Goal: Check status: Check status

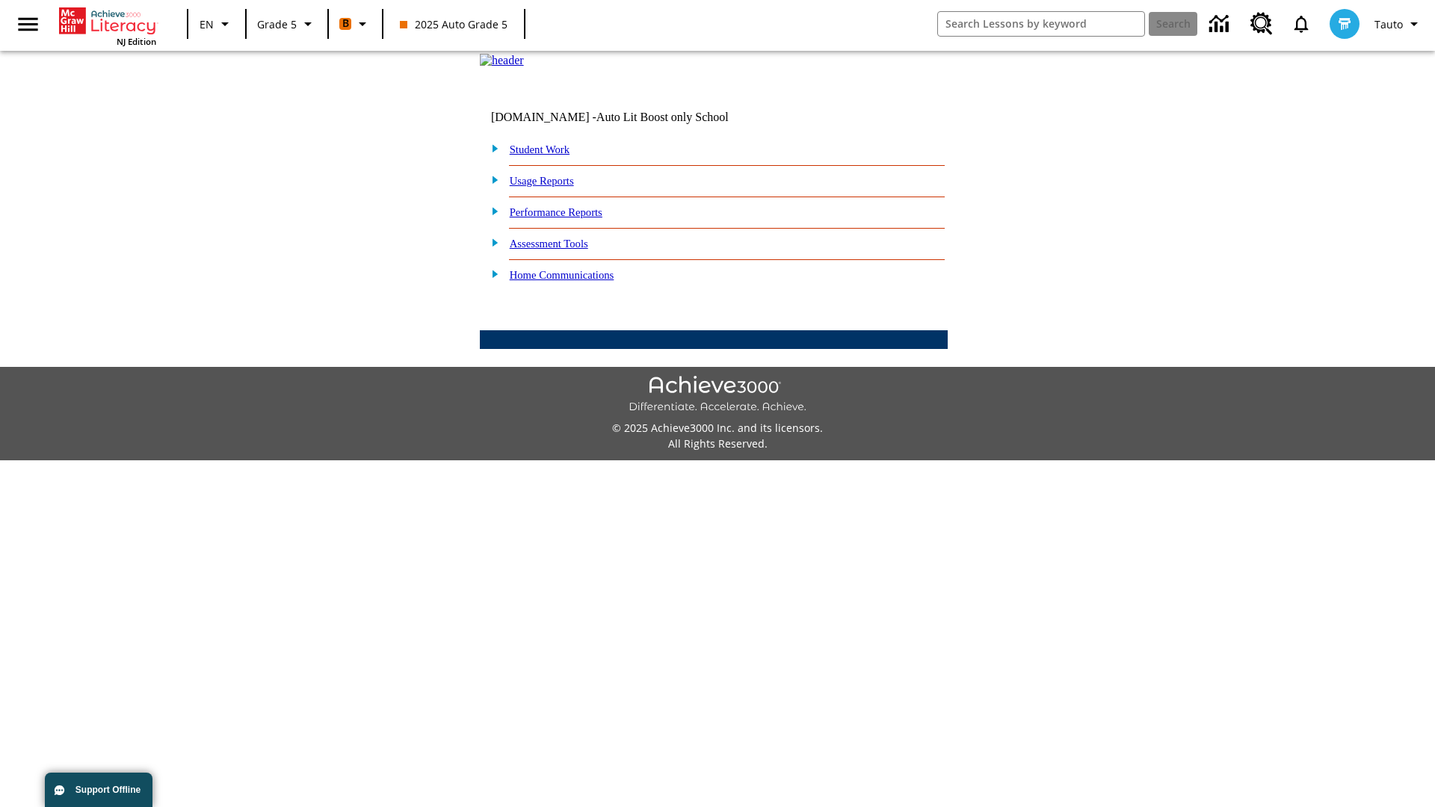
click at [549, 155] on link "Student Work" at bounding box center [540, 150] width 60 height 12
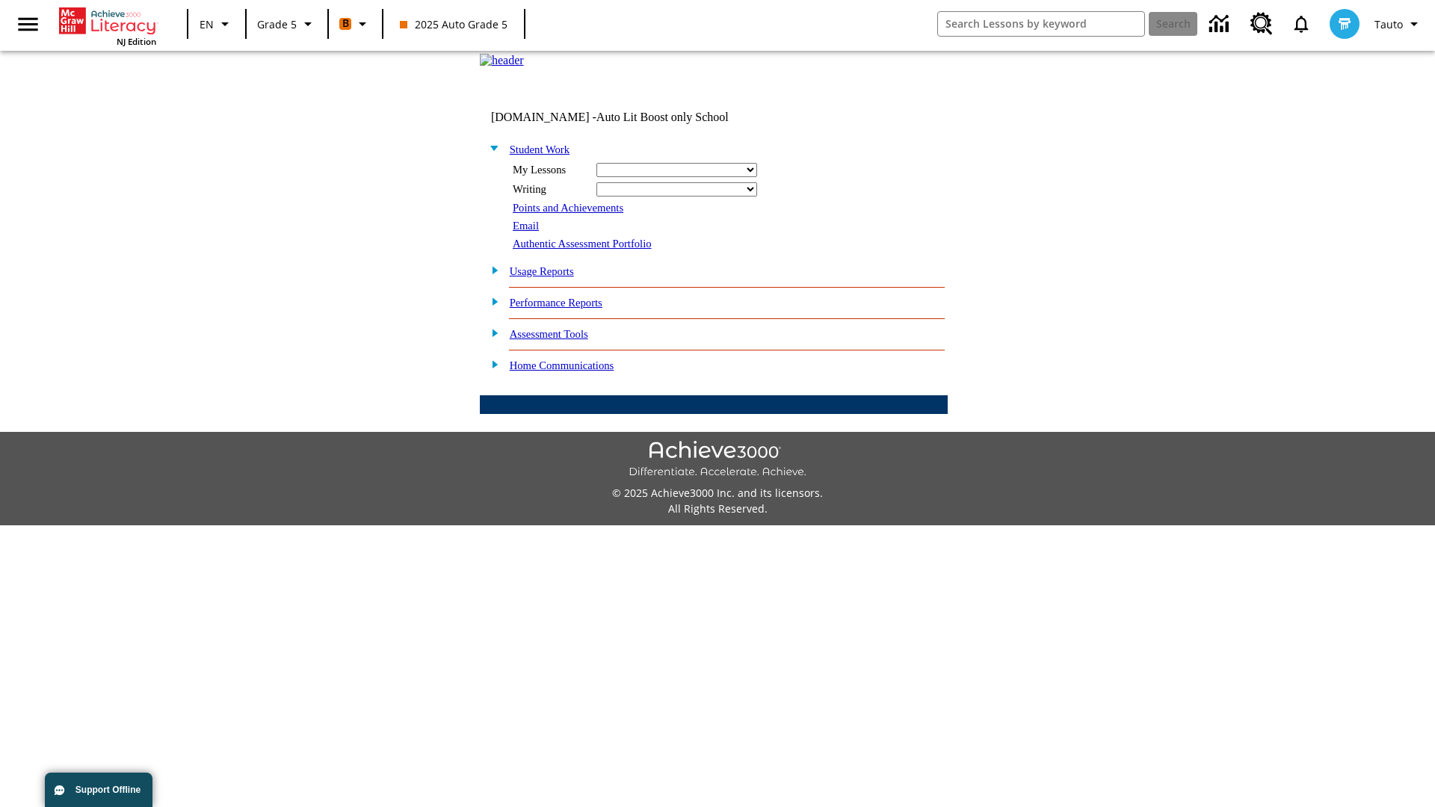
select select "/options/reports/?report_id=12&atype=22&section=2"
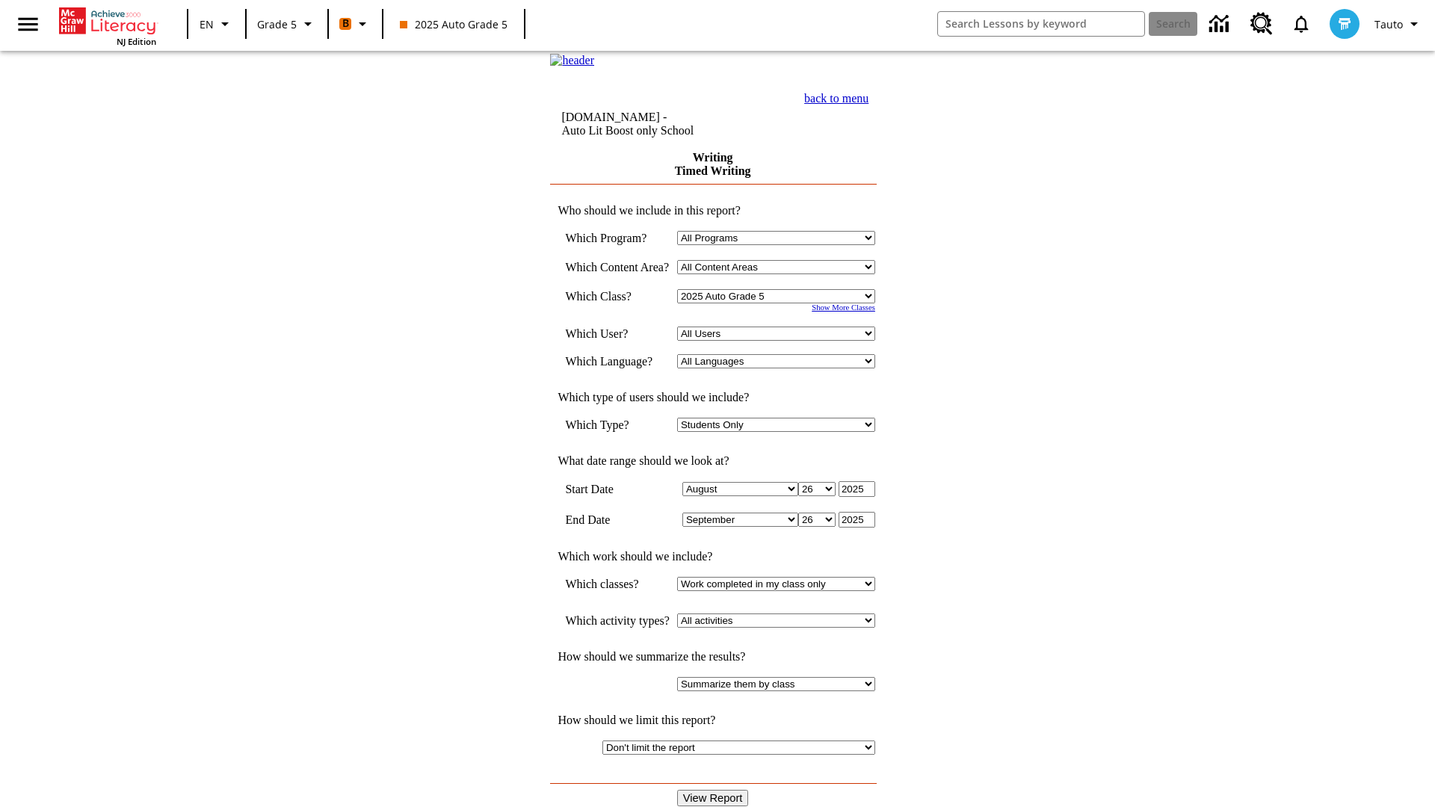
select select "11133131"
click at [781, 341] on select "All Users Cat, Sautoen Cat, Sautoes Cat1, Sautoss Donotlogin, Sautoen Twoschool…" at bounding box center [776, 334] width 198 height 14
select select "21437107"
click at [715, 790] on input "View Report" at bounding box center [713, 798] width 72 height 16
